Goal: Task Accomplishment & Management: Manage account settings

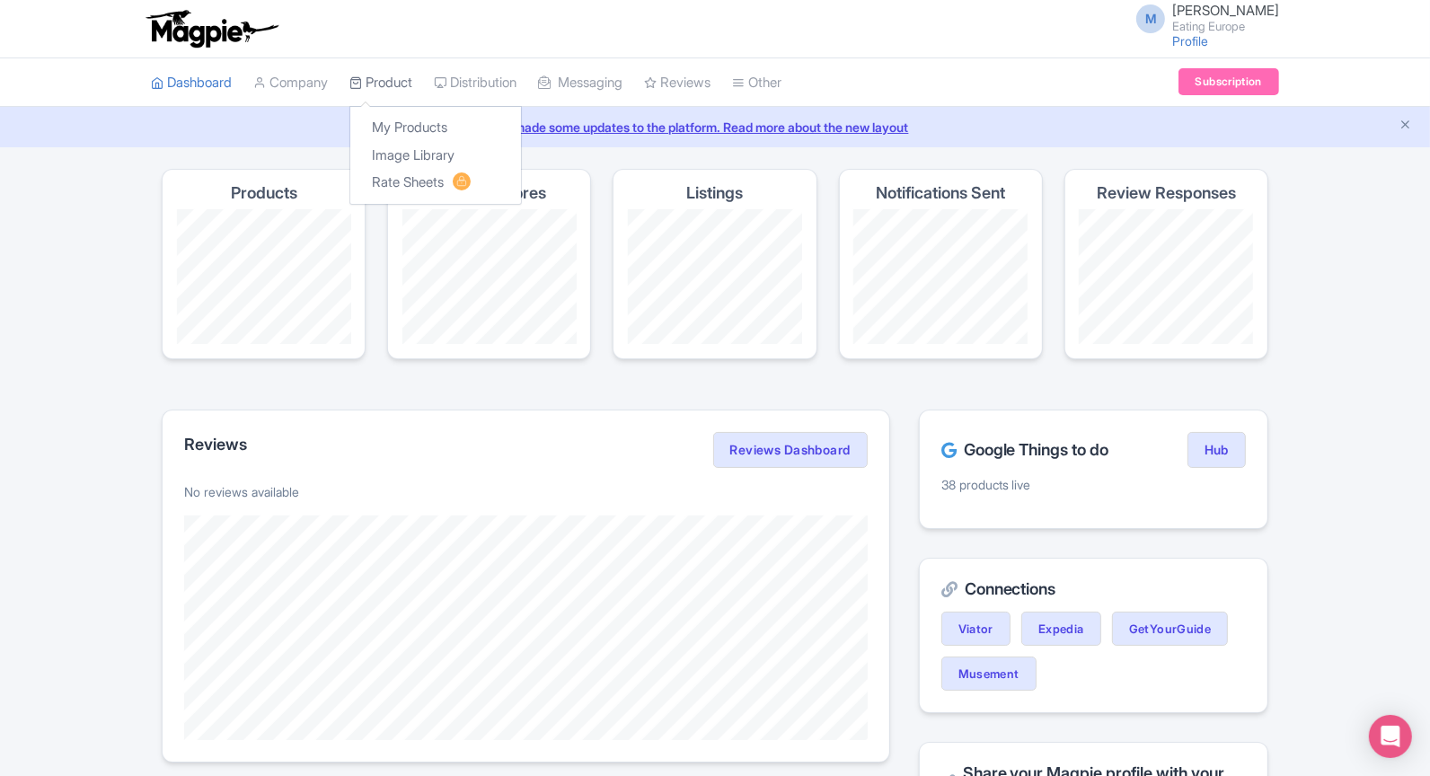
click at [375, 78] on link "Product" at bounding box center [381, 82] width 63 height 49
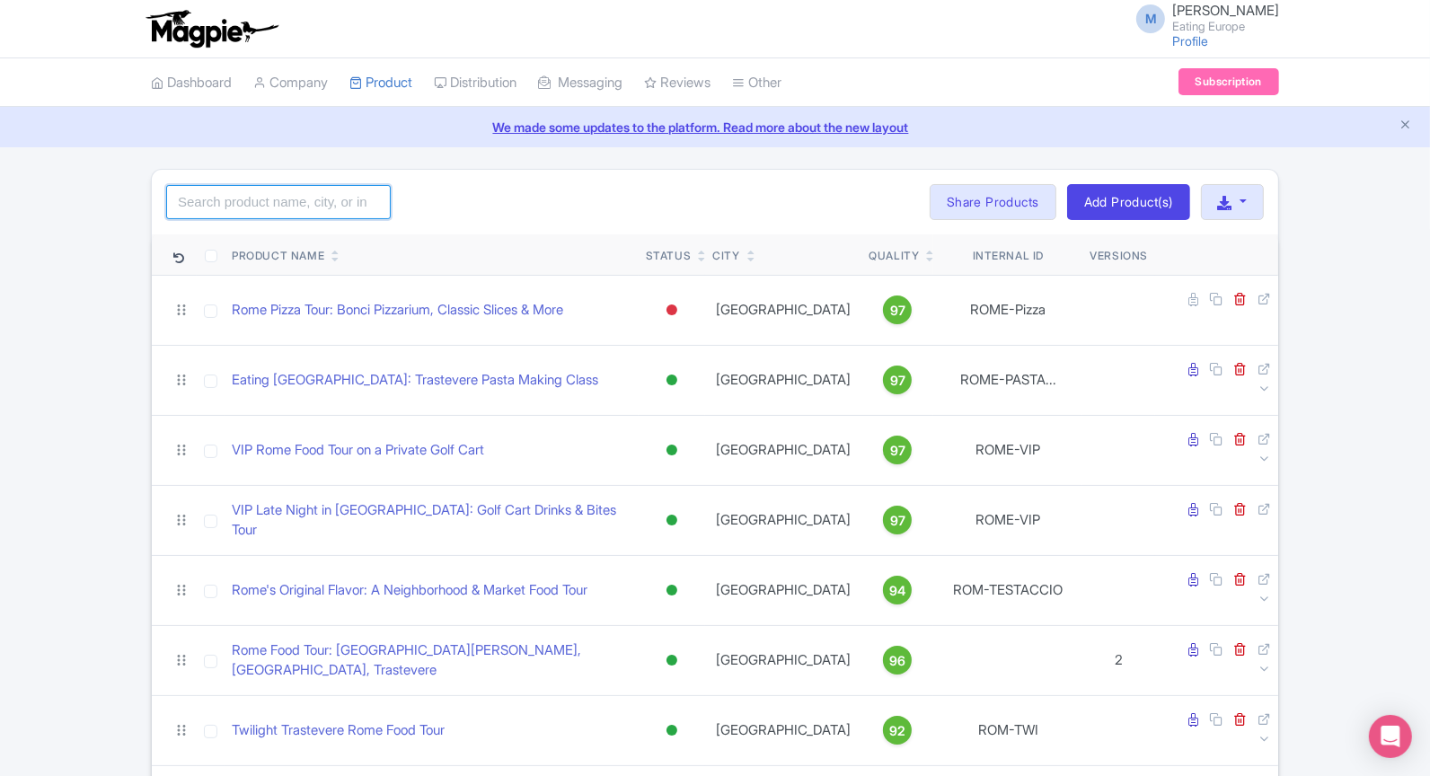
click at [328, 192] on input "search" at bounding box center [278, 202] width 225 height 34
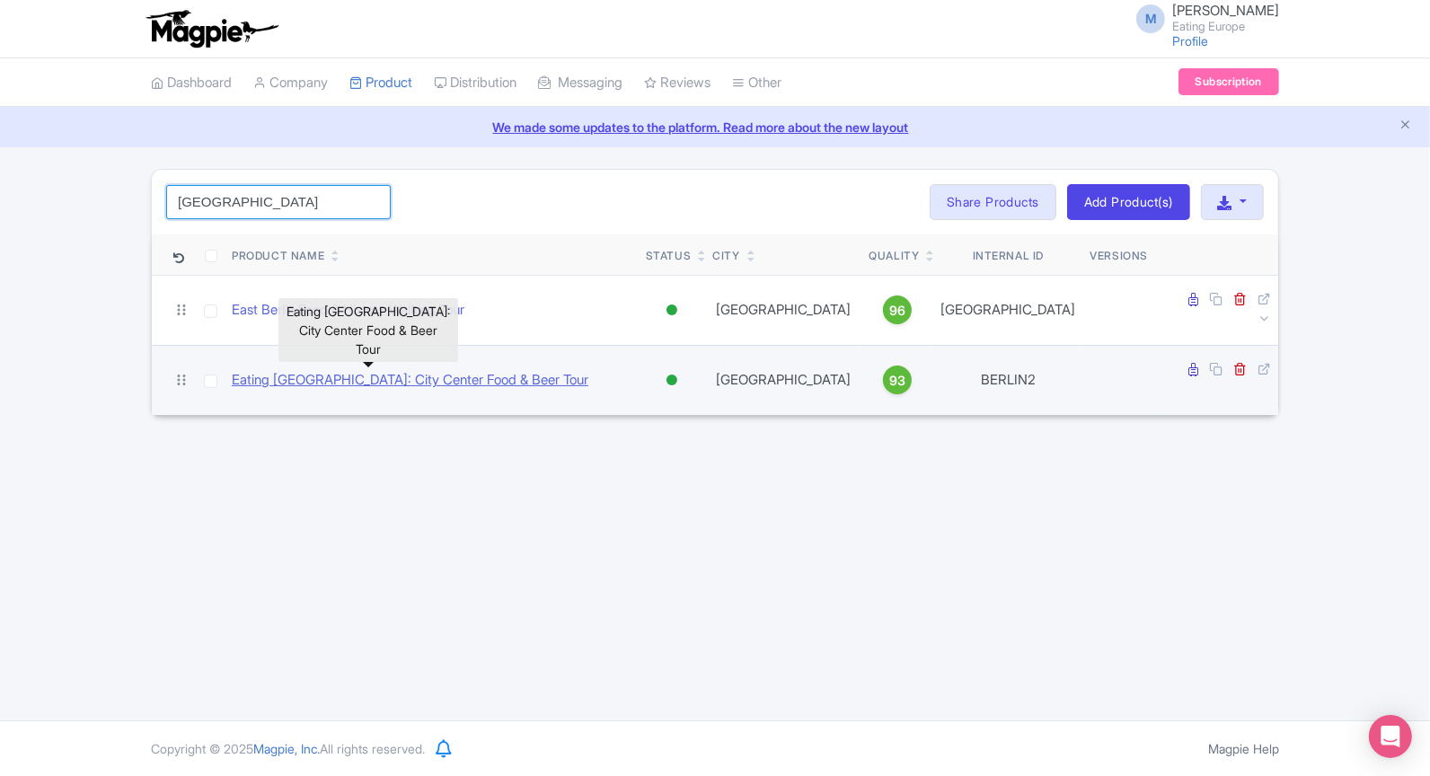
type input "[GEOGRAPHIC_DATA]"
click at [438, 370] on link "Eating [GEOGRAPHIC_DATA]: City Center Food & Beer Tour" at bounding box center [410, 380] width 357 height 21
